Goal: Task Accomplishment & Management: Manage account settings

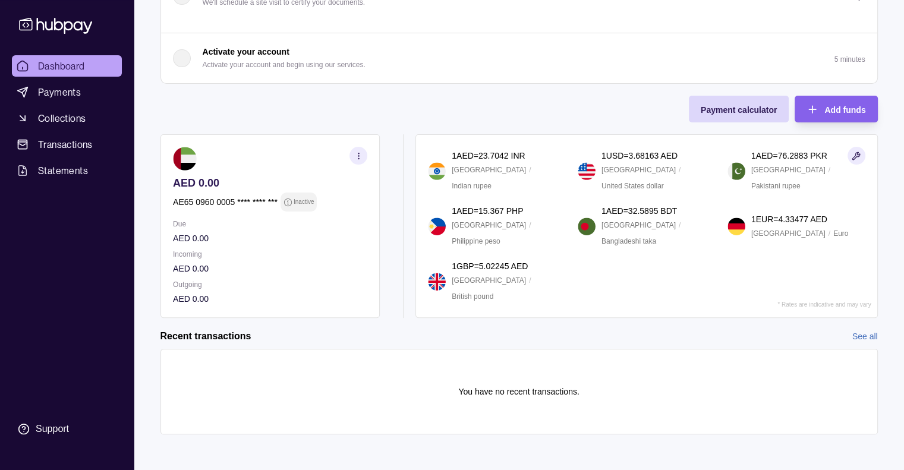
scroll to position [250, 0]
click at [300, 200] on p "Inactive" at bounding box center [303, 201] width 20 height 13
click at [355, 156] on icon "button" at bounding box center [358, 155] width 9 height 9
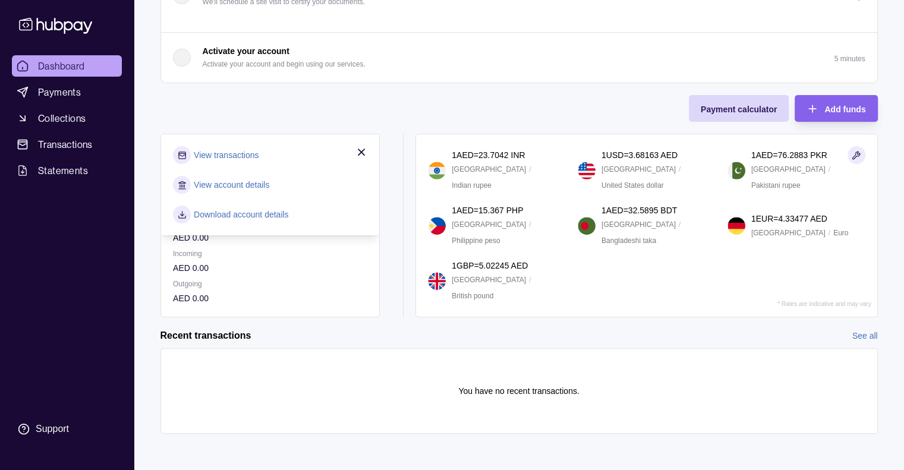
click at [428, 124] on div "Onboarding Complete the steps below to finish setting up your account. 50% comp…" at bounding box center [520, 65] width 718 height 503
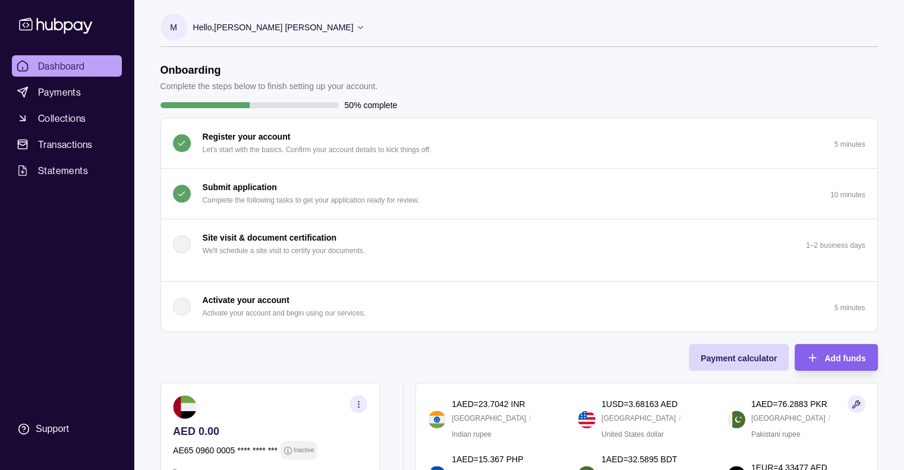
scroll to position [0, 0]
click at [356, 27] on icon at bounding box center [360, 27] width 9 height 9
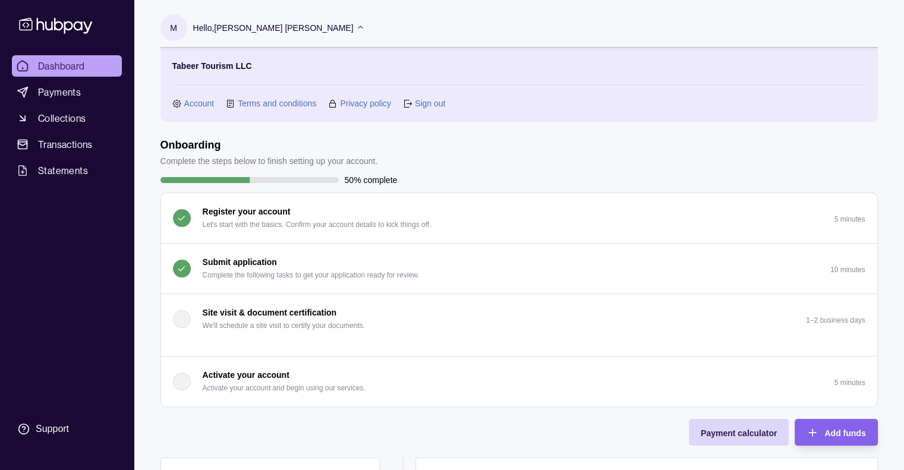
click at [180, 96] on section "Tabeer Tourism LLC Account Terms and conditions Privacy policy Sign out" at bounding box center [519, 84] width 694 height 51
click at [180, 102] on icon at bounding box center [176, 103] width 9 height 9
click at [194, 102] on link "Account" at bounding box center [199, 103] width 30 height 13
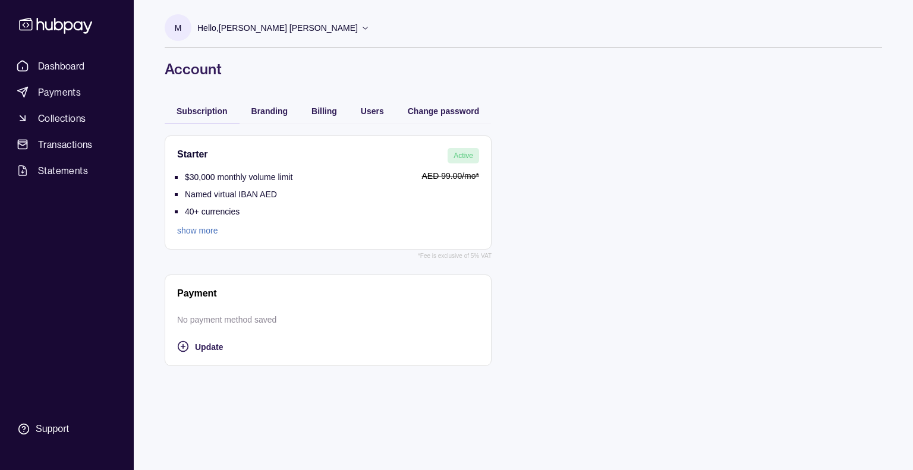
click at [184, 230] on link "show more" at bounding box center [234, 230] width 115 height 13
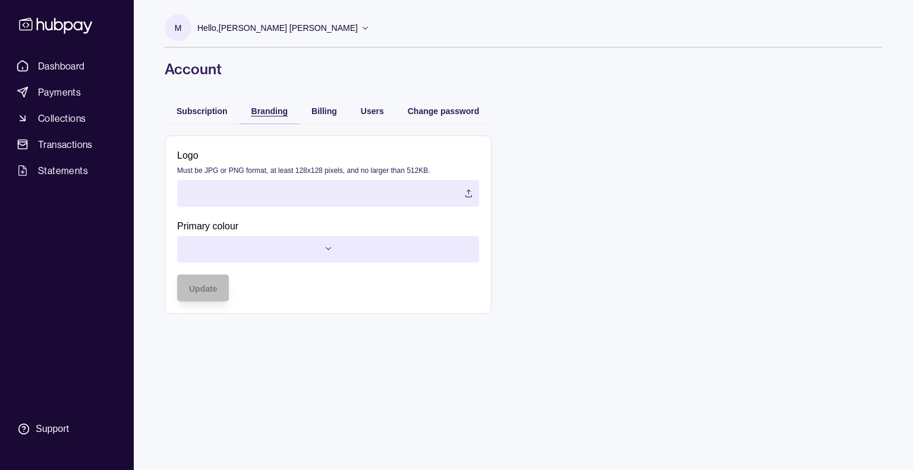
click at [267, 114] on span "Branding" at bounding box center [270, 111] width 36 height 10
click at [316, 111] on span "Billing" at bounding box center [325, 111] width 26 height 10
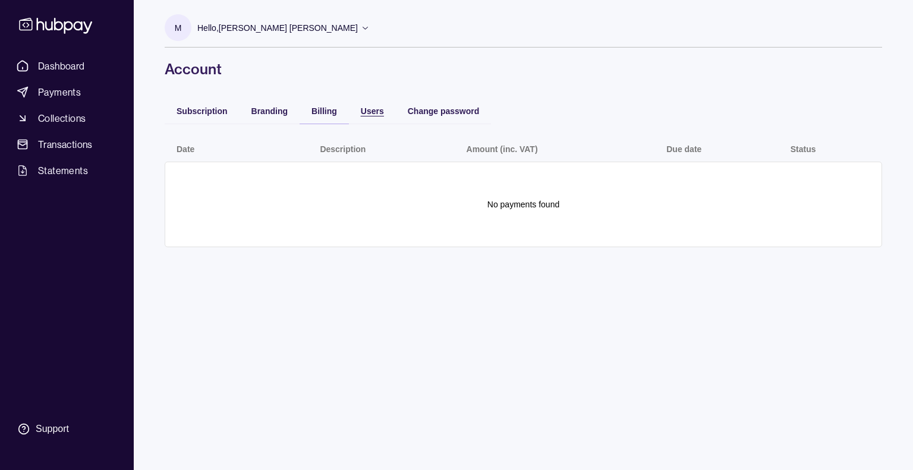
click at [380, 116] on div "Users" at bounding box center [372, 110] width 23 height 14
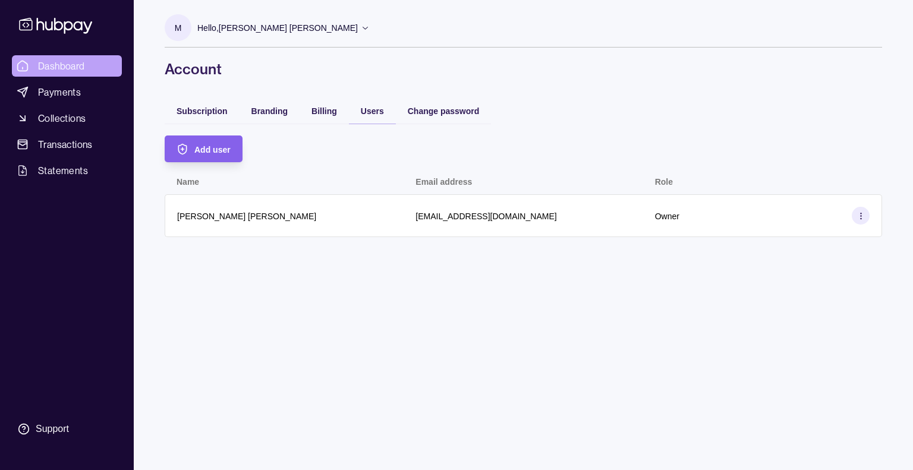
click at [56, 73] on span "Dashboard" at bounding box center [61, 66] width 47 height 14
